Goal: Transaction & Acquisition: Purchase product/service

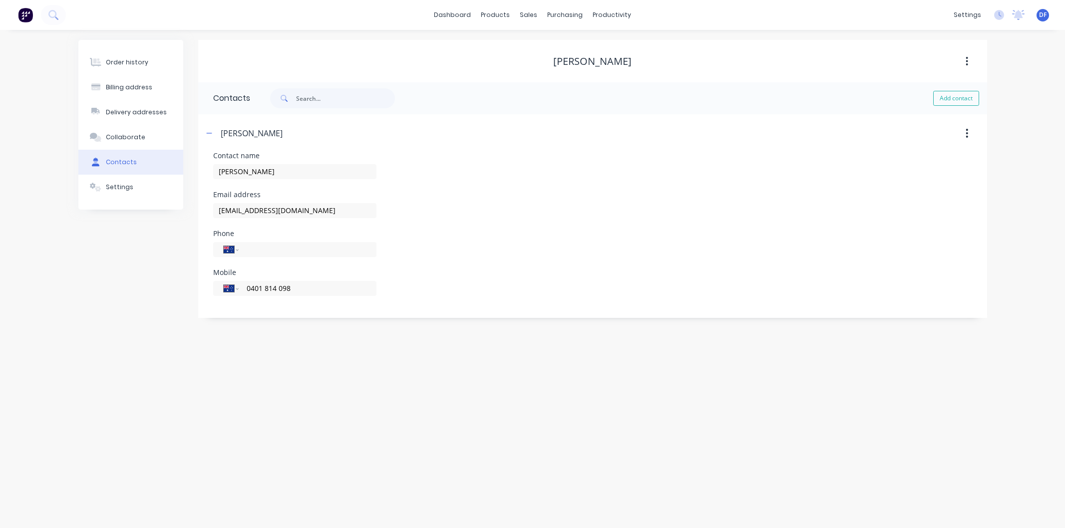
select select "AU"
click at [559, 65] on div "Customers" at bounding box center [563, 67] width 36 height 9
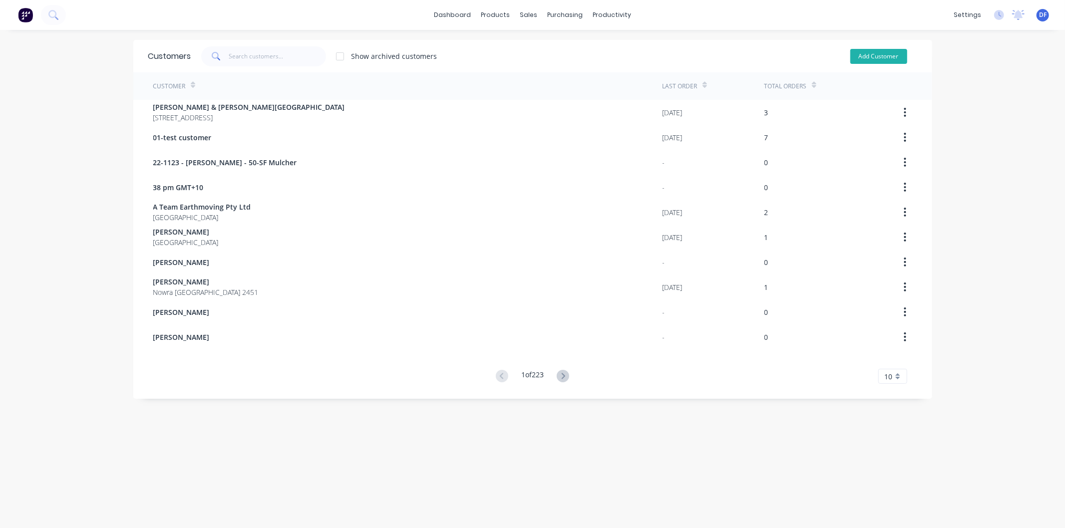
click at [868, 55] on button "Add Customer" at bounding box center [878, 56] width 57 height 15
select select "AU"
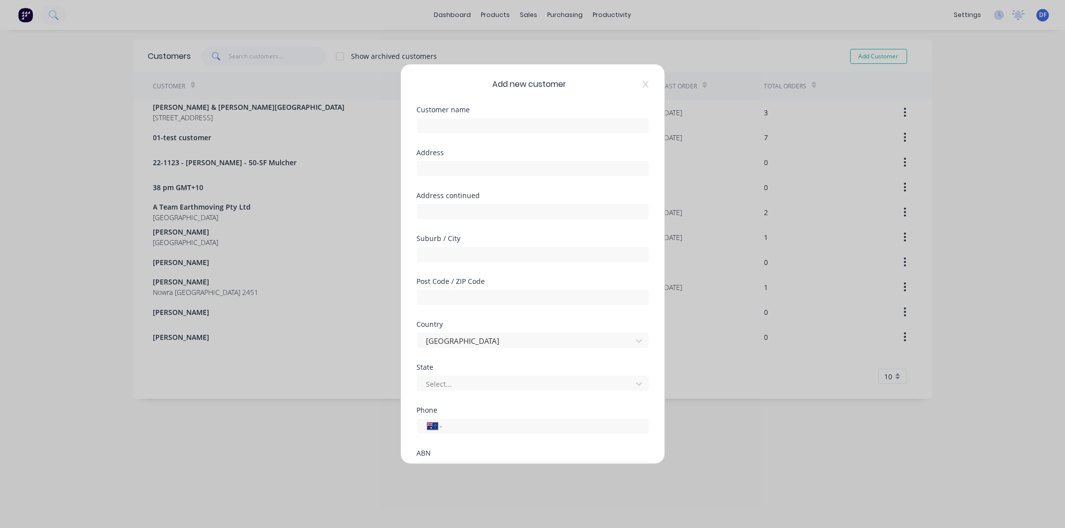
click at [451, 117] on div at bounding box center [533, 124] width 232 height 17
click at [445, 126] on input "text" at bounding box center [533, 125] width 232 height 15
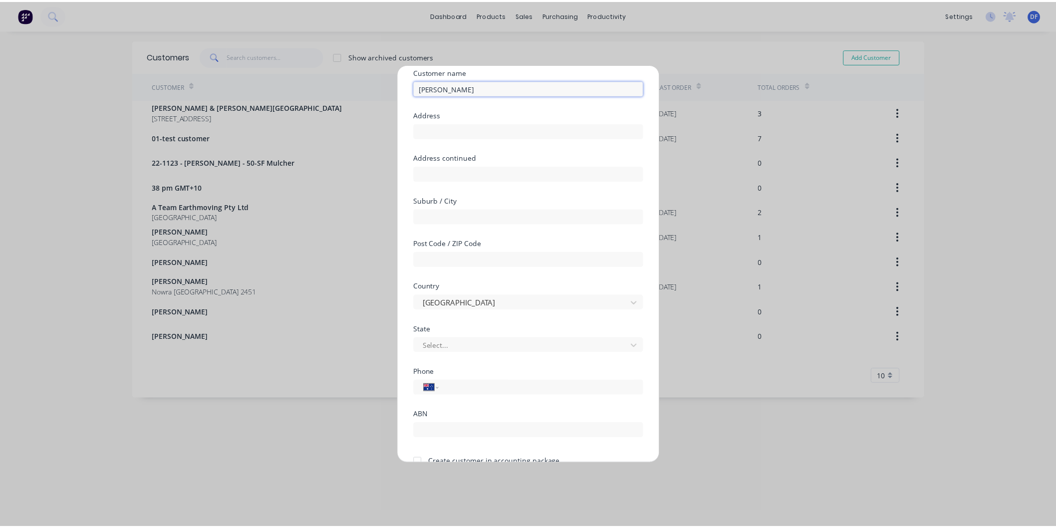
scroll to position [87, 0]
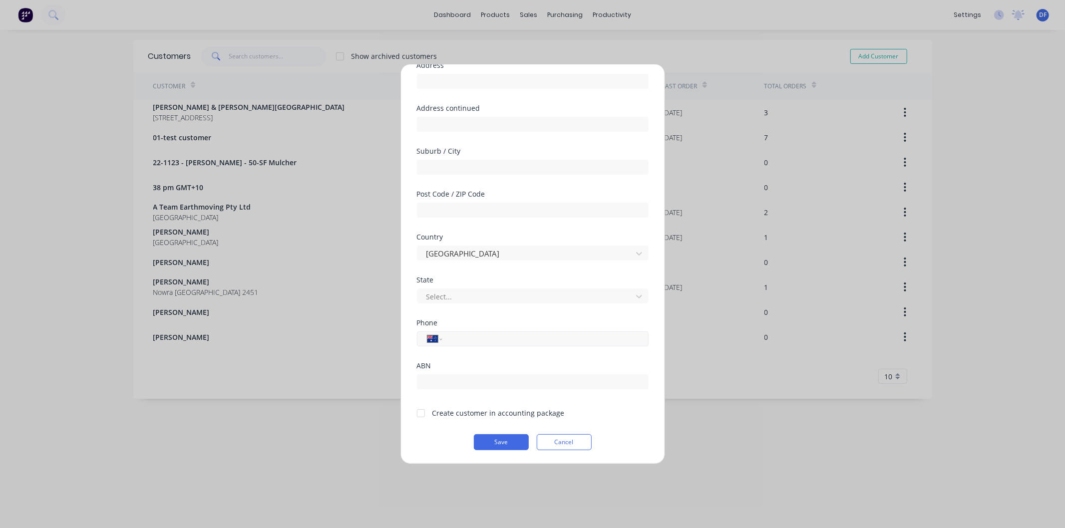
type input "[PERSON_NAME]"
click at [471, 338] on input "tel" at bounding box center [543, 338] width 188 height 11
type input "0427 340 715"
click at [421, 411] on div at bounding box center [421, 413] width 20 height 20
click at [521, 438] on button "Save" at bounding box center [501, 442] width 55 height 16
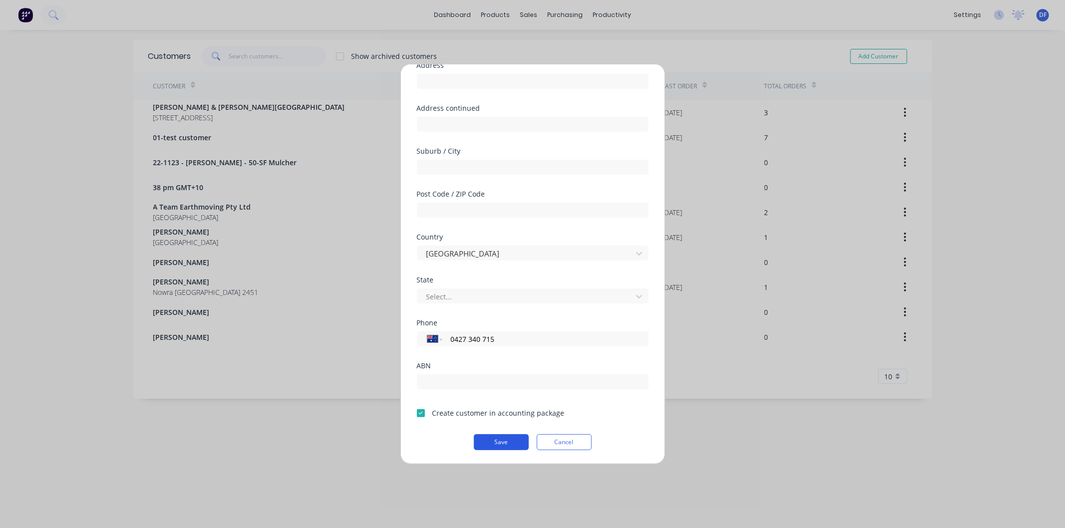
click at [506, 440] on button "Save" at bounding box center [501, 442] width 55 height 16
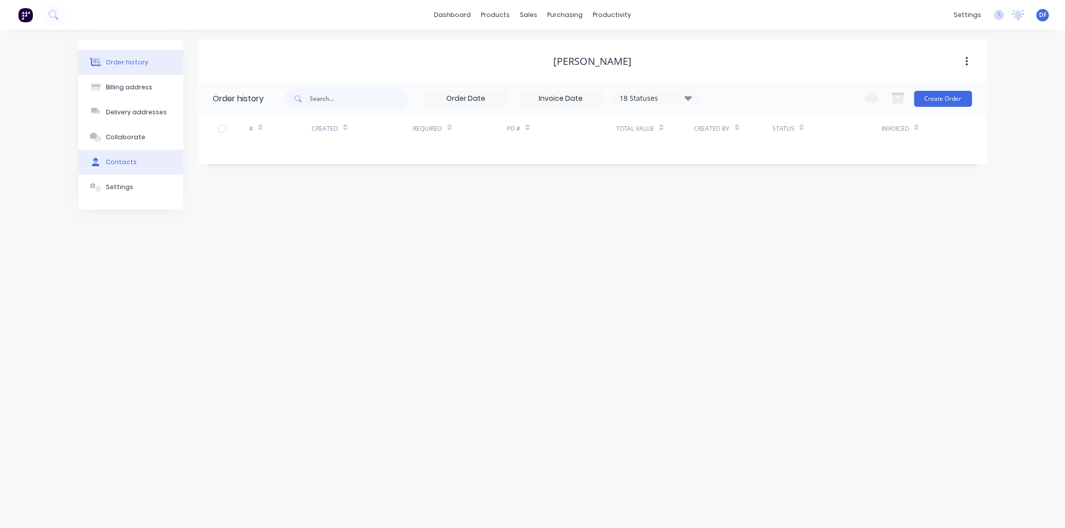
click at [115, 159] on div "Contacts" at bounding box center [121, 162] width 31 height 9
click at [961, 98] on button "Add contact" at bounding box center [956, 98] width 46 height 15
select select "AU"
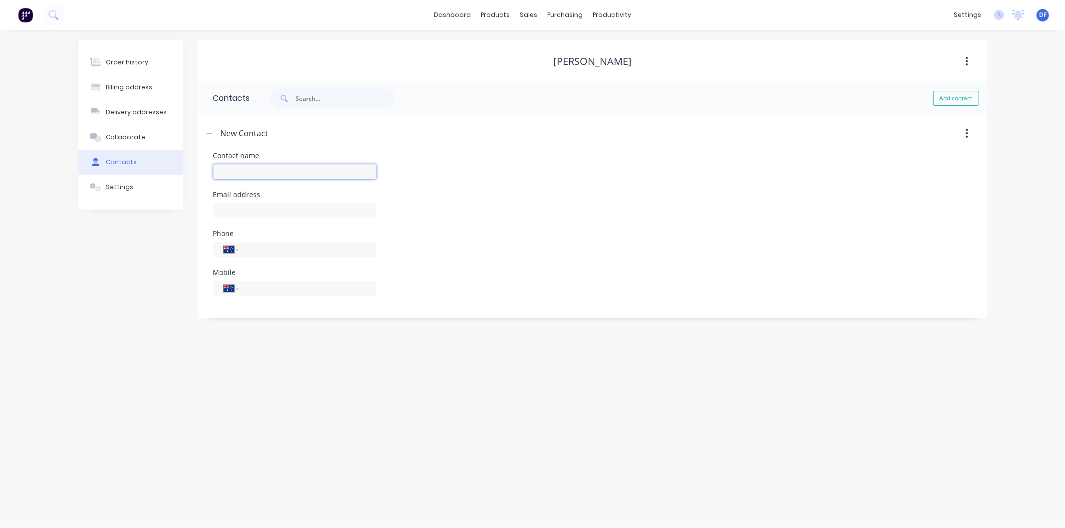
click at [228, 171] on input "text" at bounding box center [294, 171] width 163 height 15
type input "[PERSON_NAME]"
select select "AU"
click at [240, 212] on input "text" at bounding box center [294, 210] width 163 height 15
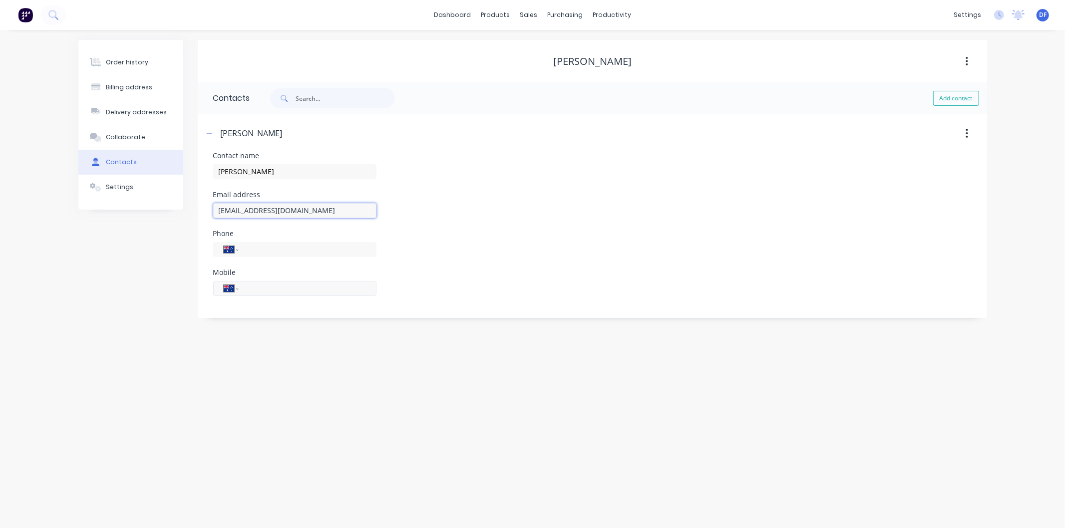
type input "[EMAIL_ADDRESS][DOMAIN_NAME]"
click at [256, 289] on input "tel" at bounding box center [306, 287] width 120 height 11
type input "0427 340 715"
click at [141, 56] on button "Order history" at bounding box center [130, 62] width 105 height 25
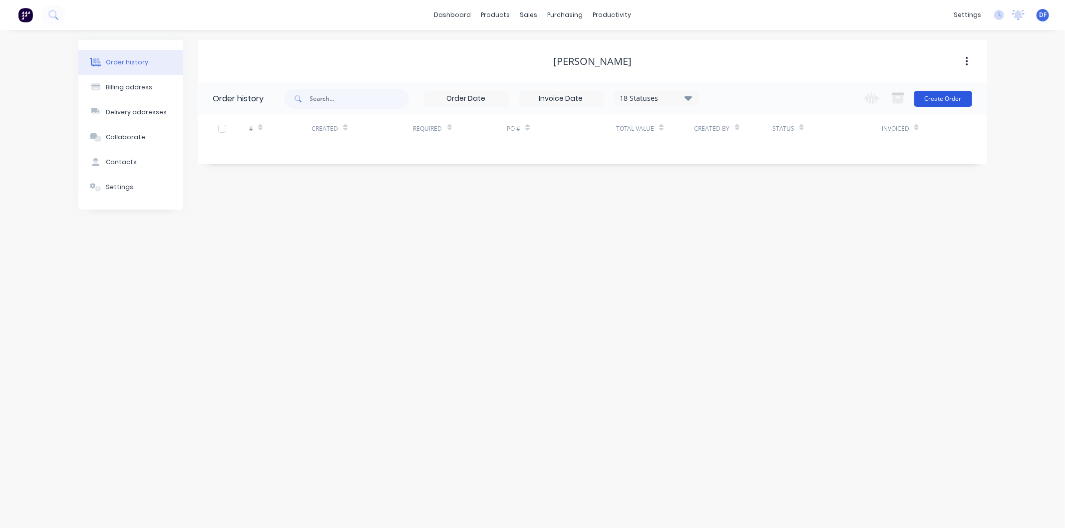
click at [944, 96] on button "Create Order" at bounding box center [943, 99] width 58 height 16
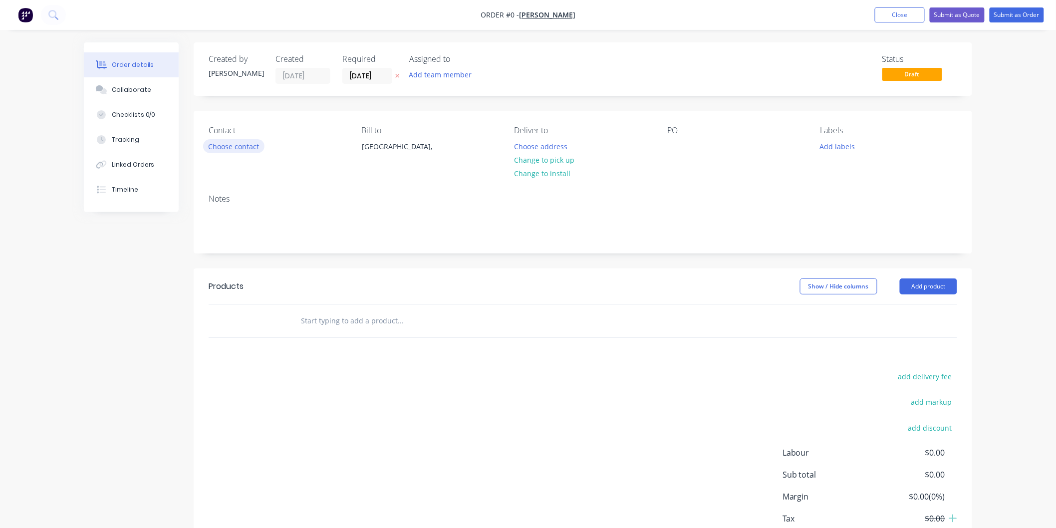
click at [231, 149] on button "Choose contact" at bounding box center [233, 145] width 61 height 13
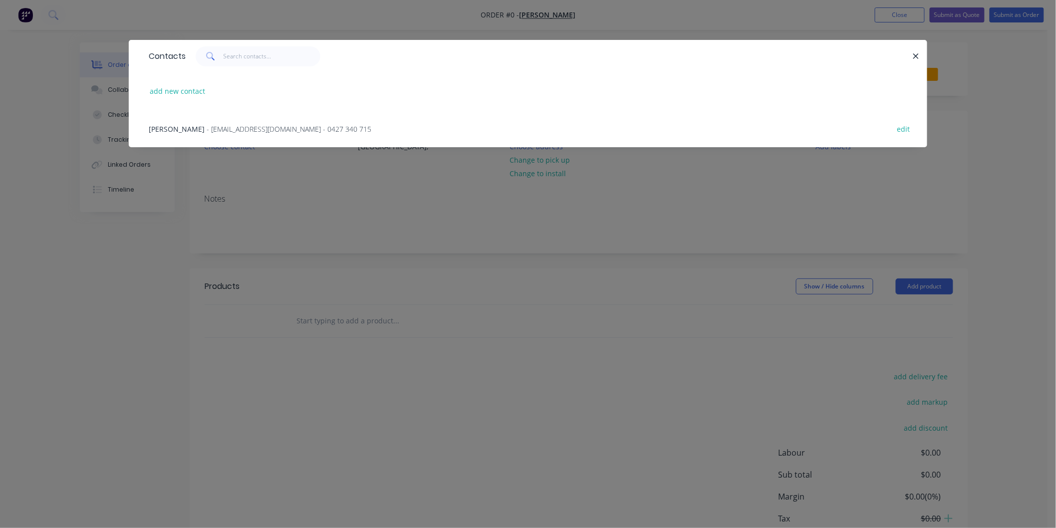
click at [253, 128] on span "- [EMAIL_ADDRESS][DOMAIN_NAME] - 0427 340 715" at bounding box center [289, 128] width 165 height 9
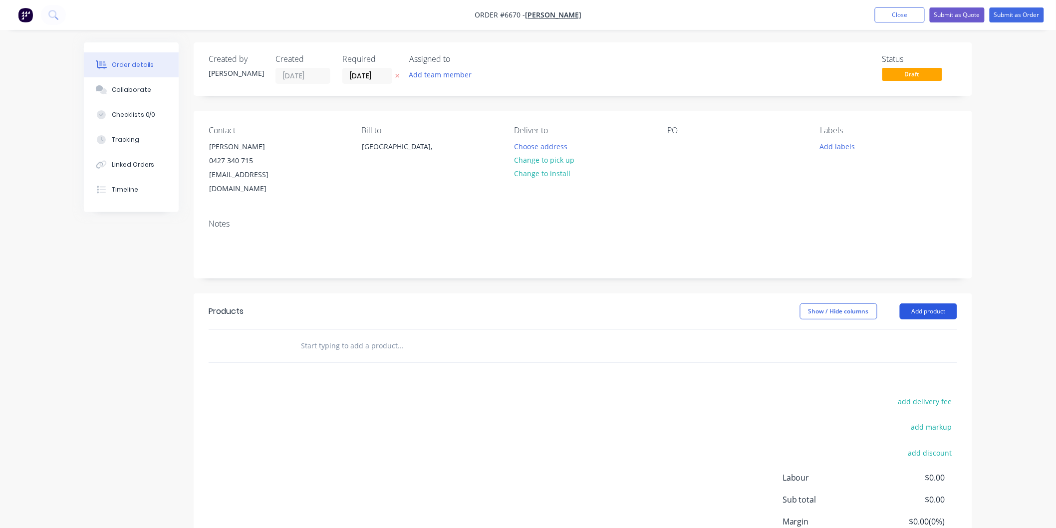
click at [927, 303] on button "Add product" at bounding box center [928, 311] width 57 height 16
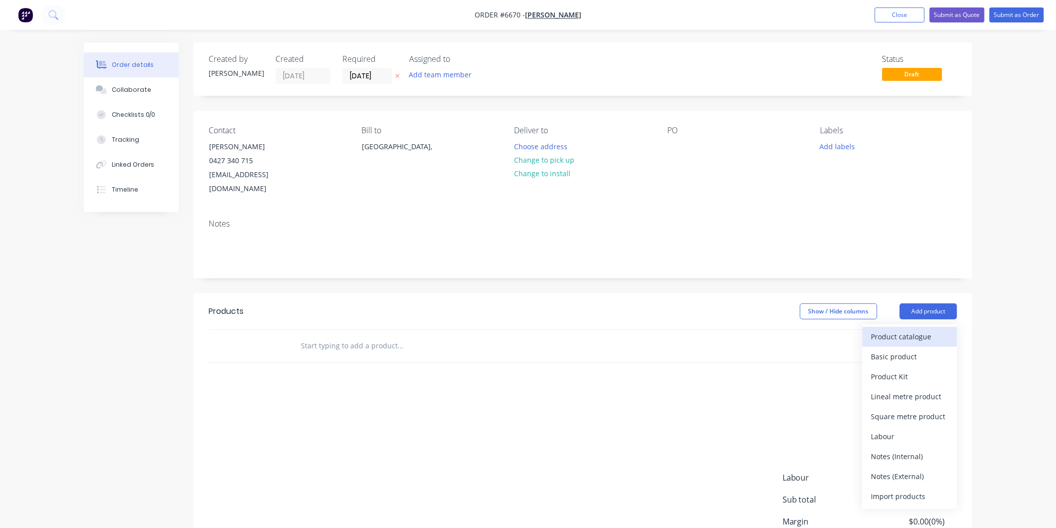
click at [896, 329] on div "Product catalogue" at bounding box center [909, 336] width 77 height 14
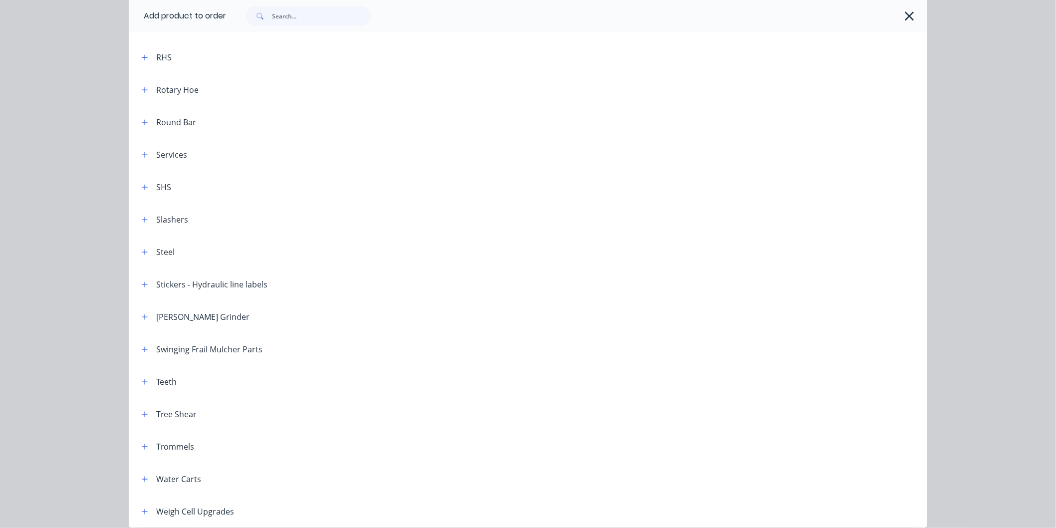
scroll to position [1164, 0]
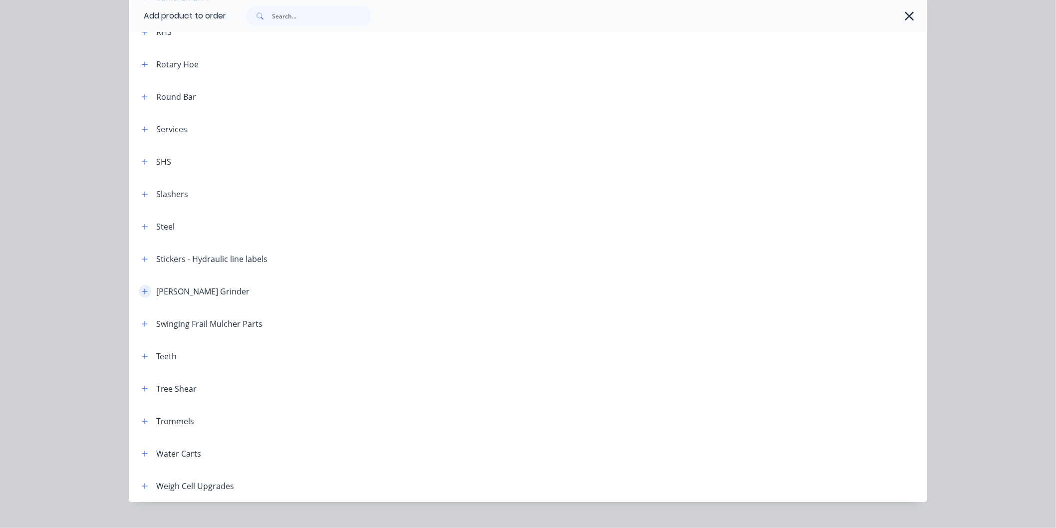
click at [142, 290] on icon "button" at bounding box center [145, 291] width 6 height 7
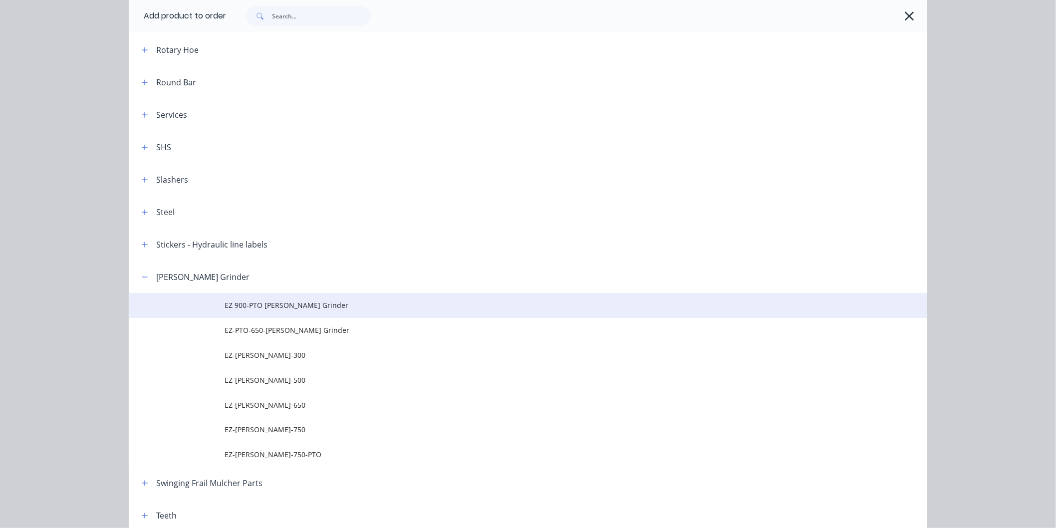
scroll to position [1220, 0]
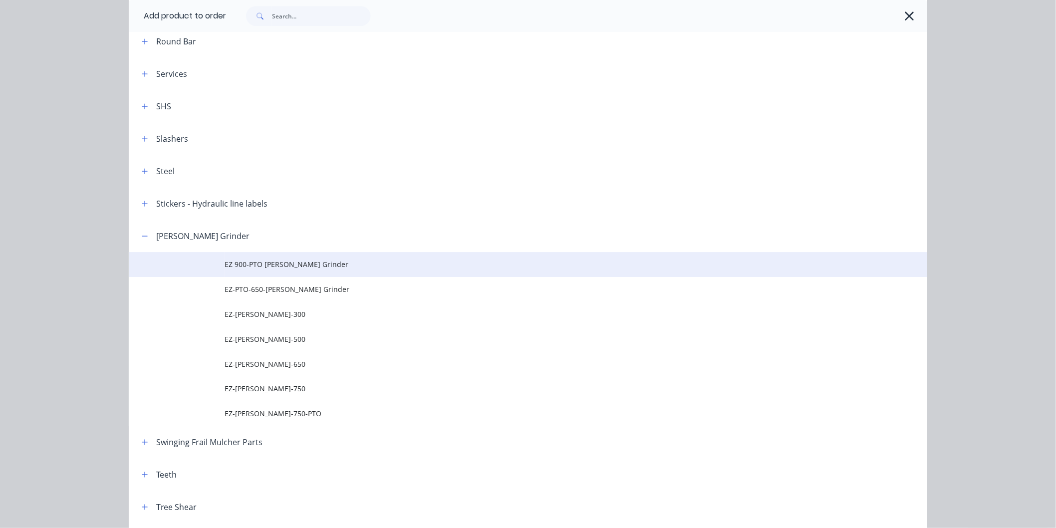
click at [271, 263] on span "EZ 900-PTO [PERSON_NAME] Grinder" at bounding box center [506, 264] width 562 height 10
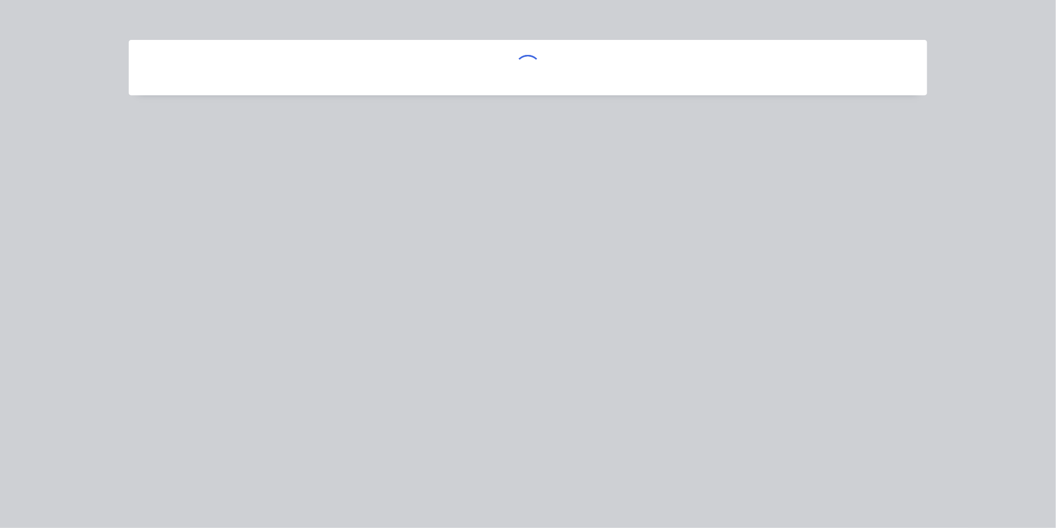
scroll to position [0, 0]
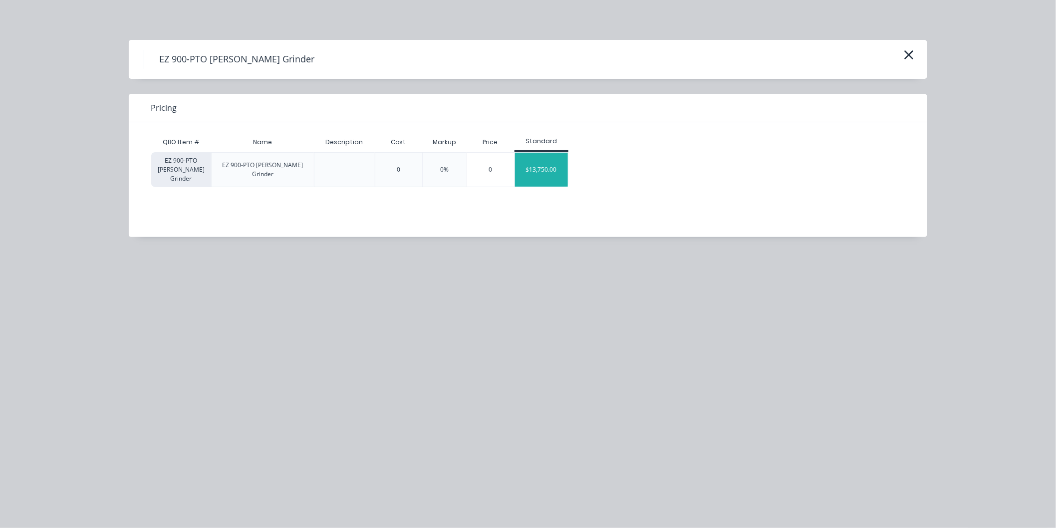
click at [537, 167] on div "$13,750.00" at bounding box center [541, 170] width 53 height 34
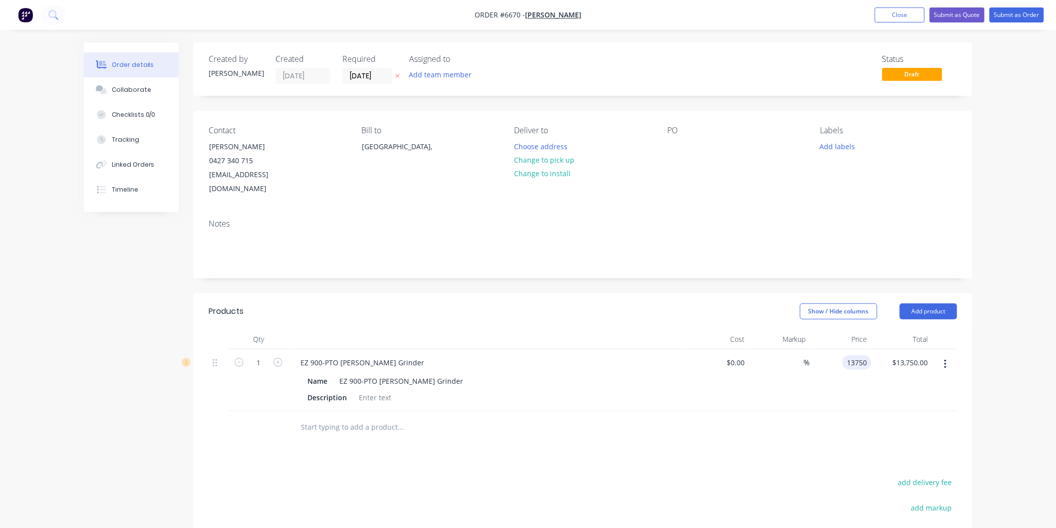
click at [841, 349] on div "13750 13750" at bounding box center [840, 380] width 61 height 62
type input "$16,750.00"
click at [800, 379] on div "%" at bounding box center [779, 380] width 61 height 62
click at [964, 15] on button "Submit as Quote" at bounding box center [957, 14] width 55 height 15
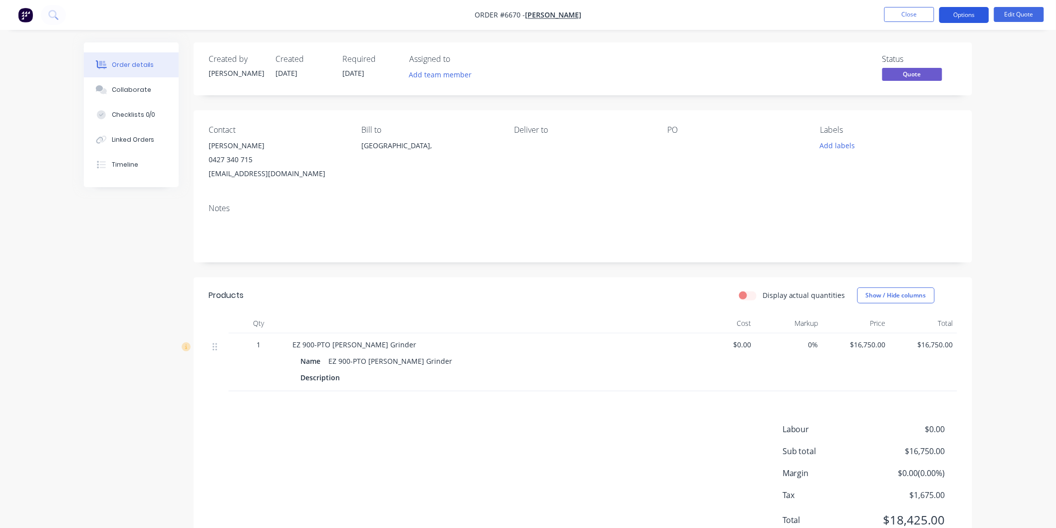
click at [966, 18] on button "Options" at bounding box center [964, 15] width 50 height 16
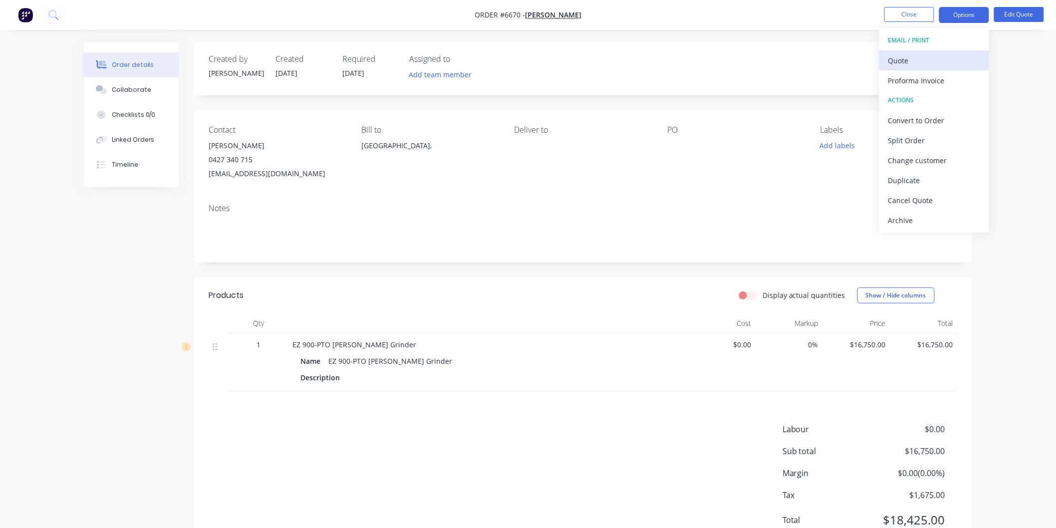
click at [911, 50] on button "Quote" at bounding box center [934, 60] width 110 height 20
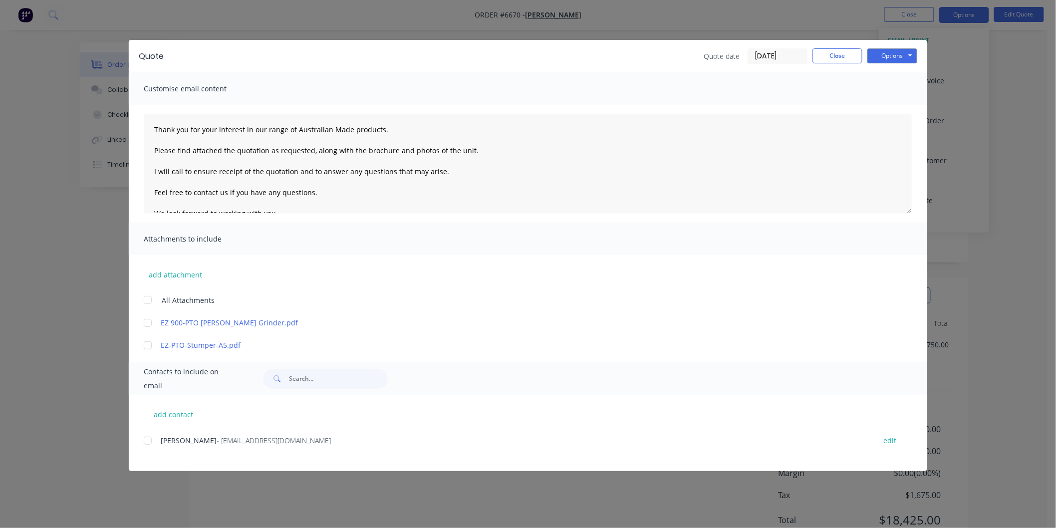
click at [151, 435] on div at bounding box center [148, 441] width 20 height 20
click at [151, 299] on div at bounding box center [148, 300] width 20 height 20
drag, startPoint x: 155, startPoint y: 127, endPoint x: 155, endPoint y: 111, distance: 15.5
click at [155, 126] on textarea "Thank you for your interest in our range of Australian Made products. Please fi…" at bounding box center [528, 164] width 769 height 100
click at [166, 128] on textarea "Thank you for your interest in our range of Australian Made products. Please fi…" at bounding box center [528, 164] width 769 height 100
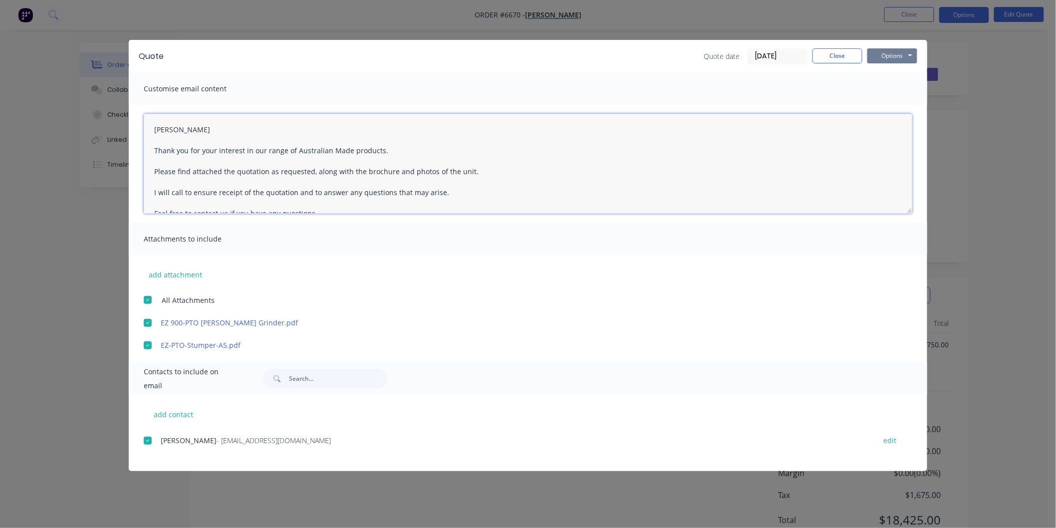
type textarea "[PERSON_NAME] Thank you for your interest in our range of Australian Made produ…"
click at [889, 56] on button "Options" at bounding box center [892, 55] width 50 height 15
click at [880, 105] on button "Email" at bounding box center [899, 106] width 64 height 16
